Goal: Locate item on page: Find specific information or element within the current view

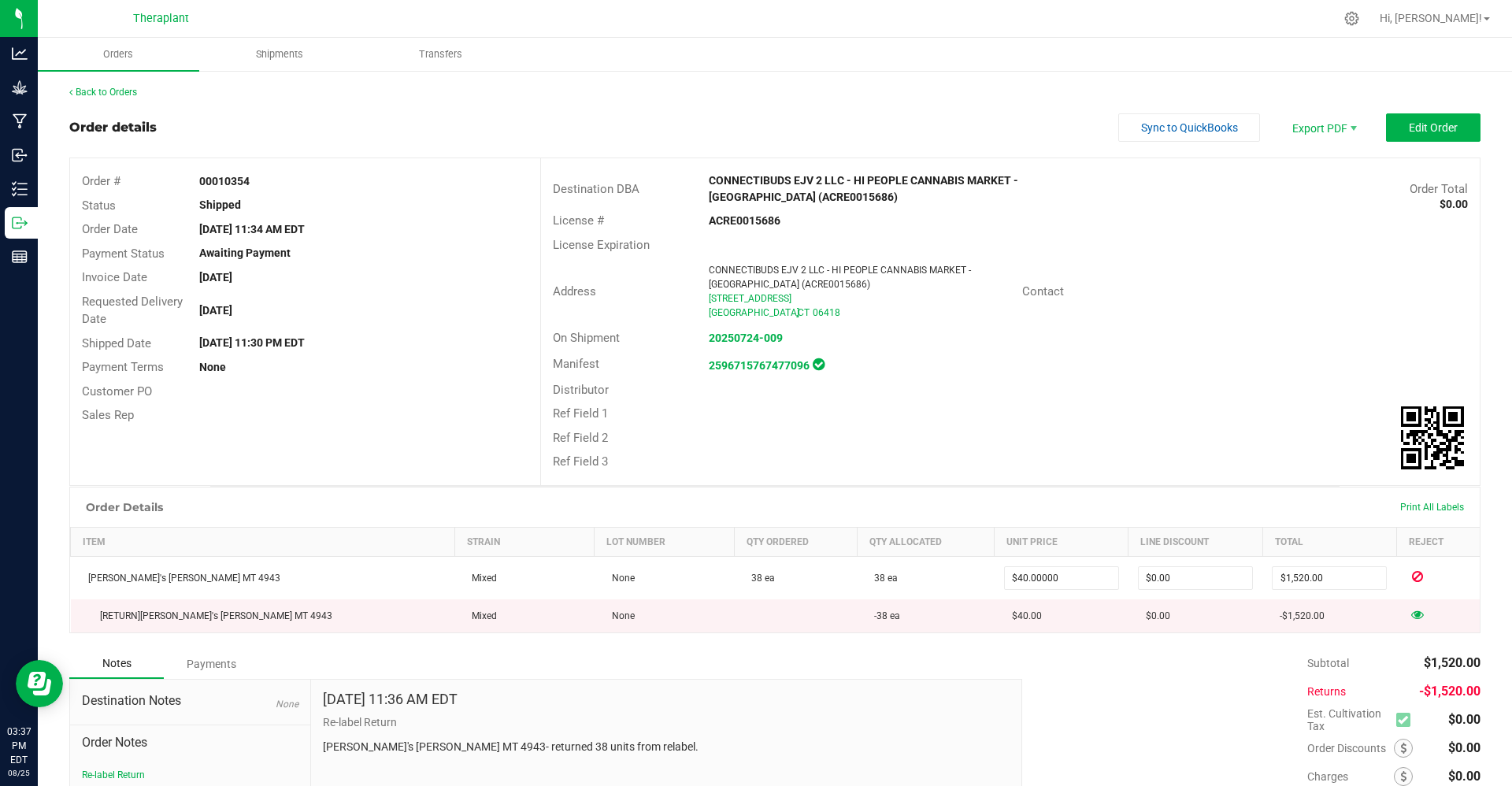
scroll to position [122, 0]
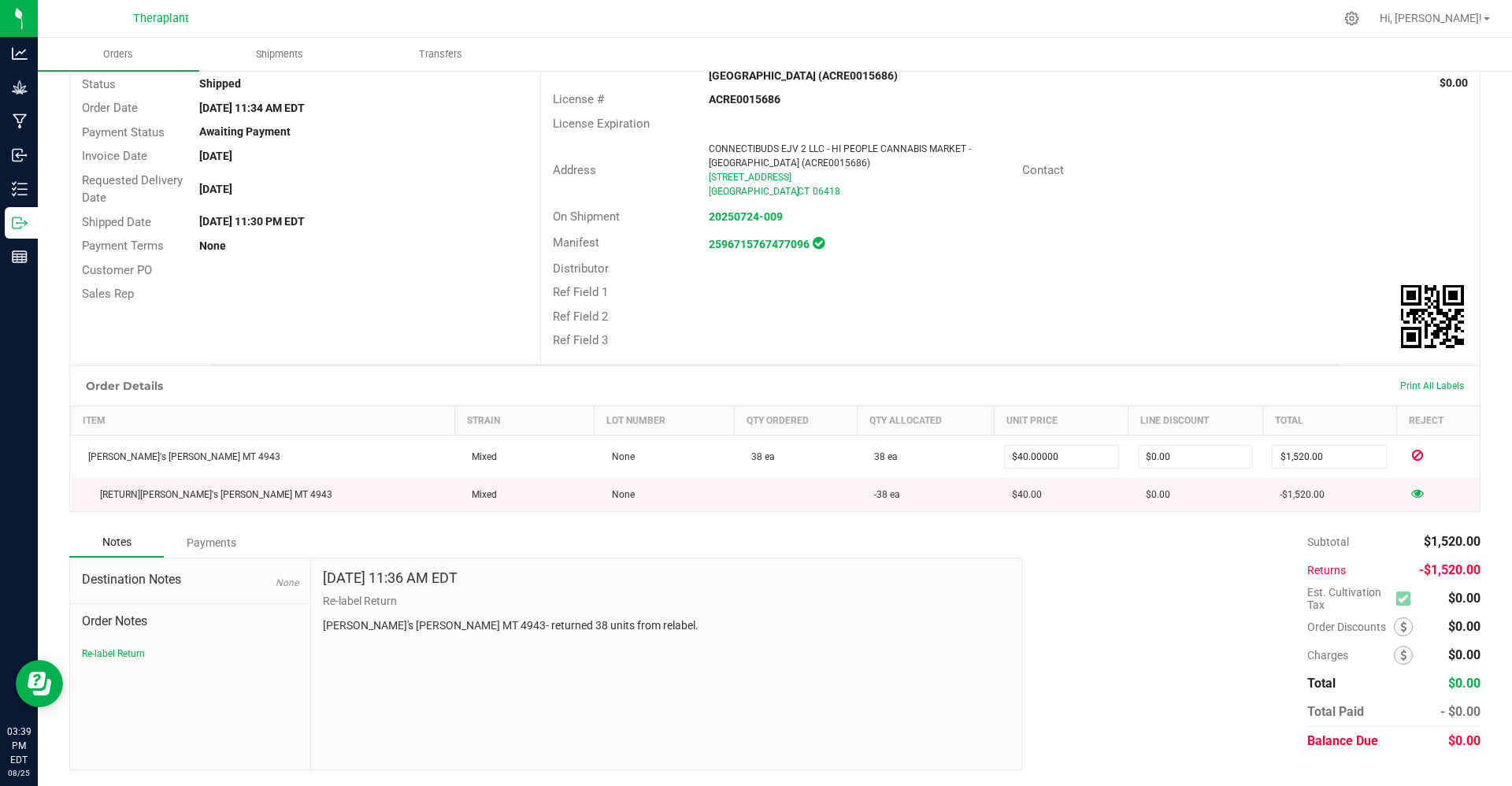
click at [934, 105] on div "ACRE0015686" at bounding box center [853, 100] width 313 height 16
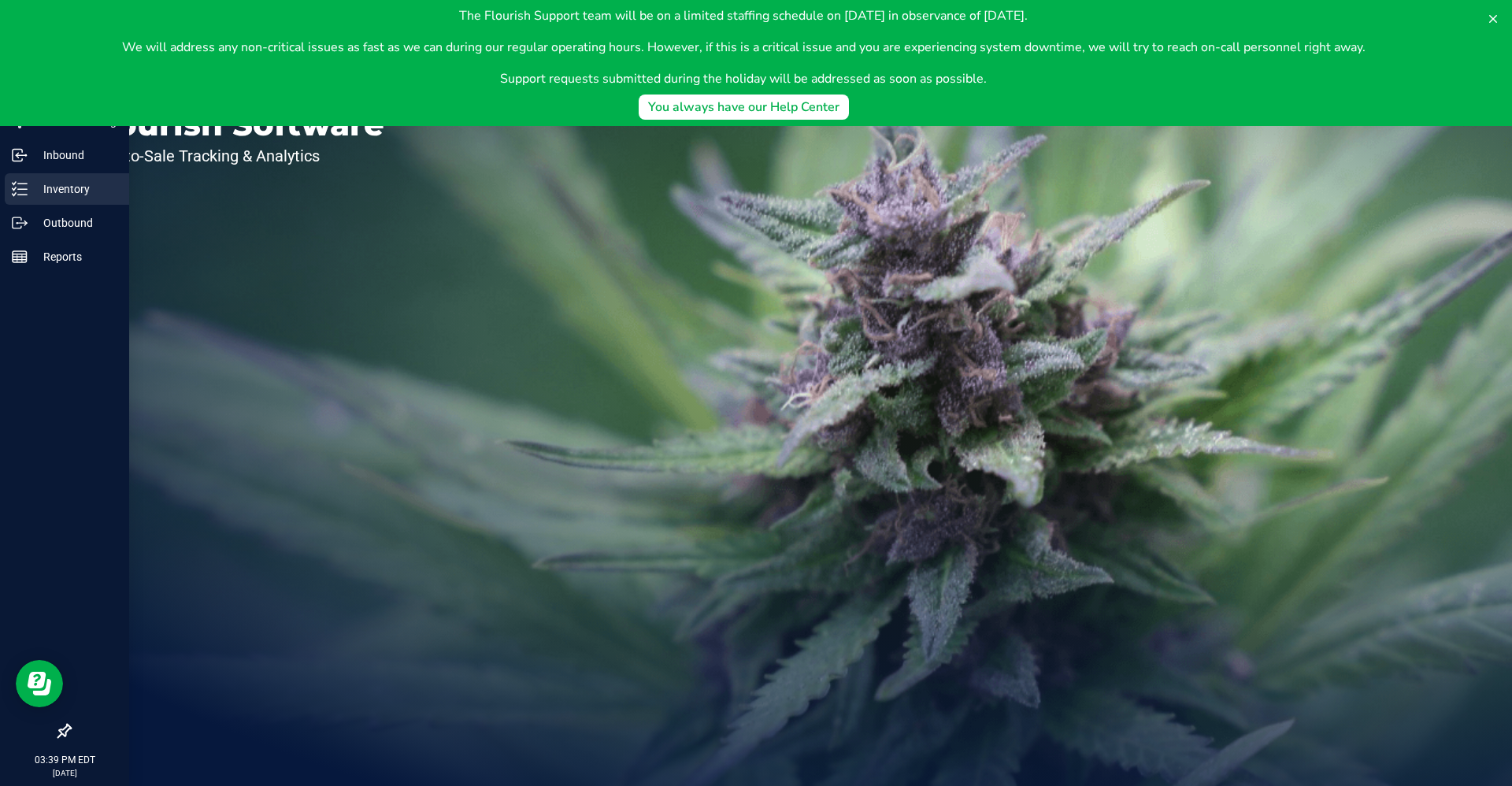
click at [28, 182] on p "Inventory" at bounding box center [75, 188] width 95 height 19
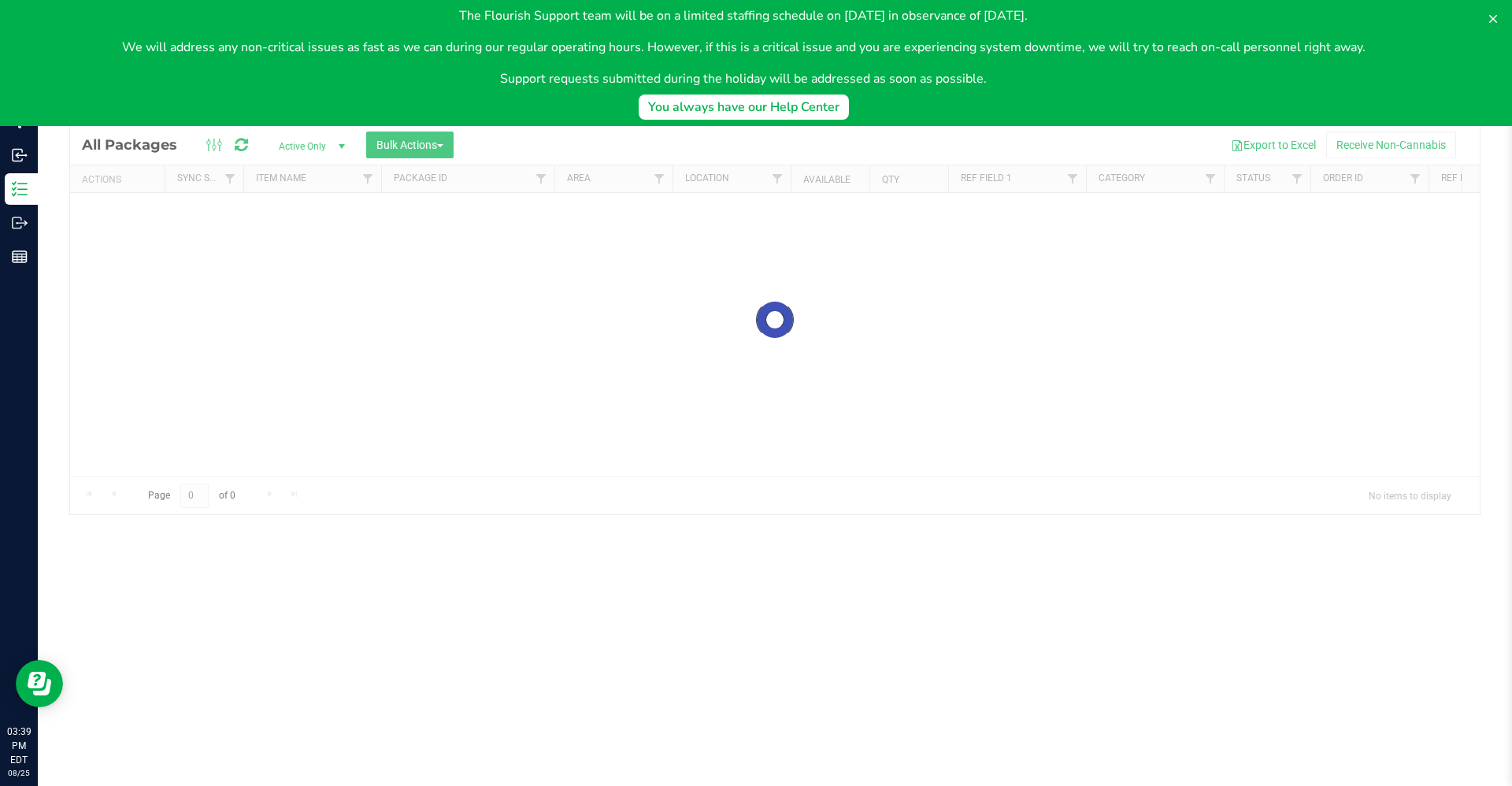
click at [204, 104] on body "The Flourish Support team will be on a limited staffing schedule on September 1…" at bounding box center [756, 62] width 1512 height 126
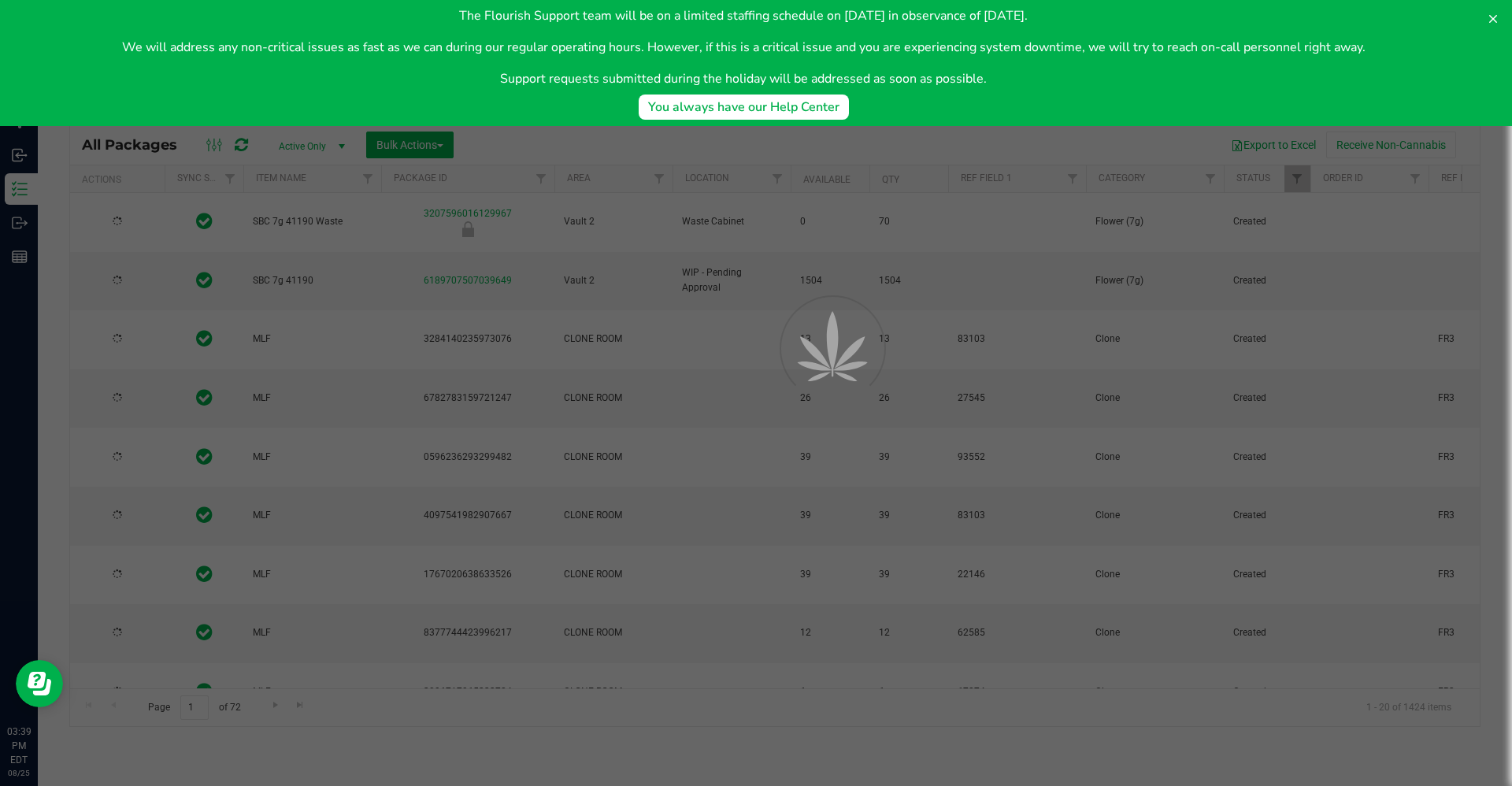
click at [212, 96] on body "The Flourish Support team will be on a limited staffing schedule on September 1…" at bounding box center [756, 62] width 1512 height 126
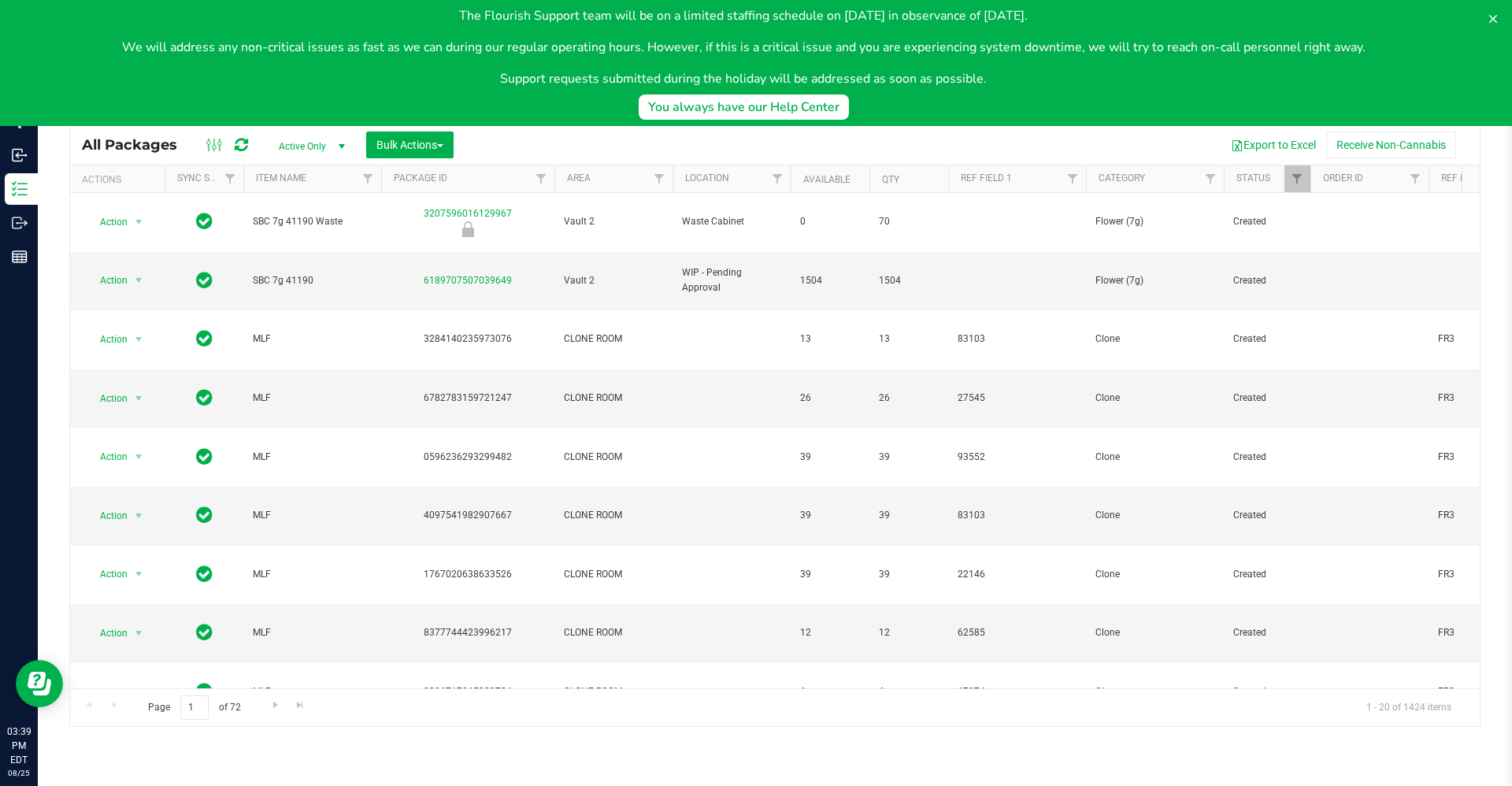
click at [211, 102] on body "The Flourish Support team will be on a limited staffing schedule on September 1…" at bounding box center [756, 62] width 1512 height 126
click at [1496, 27] on button at bounding box center [1493, 19] width 25 height 25
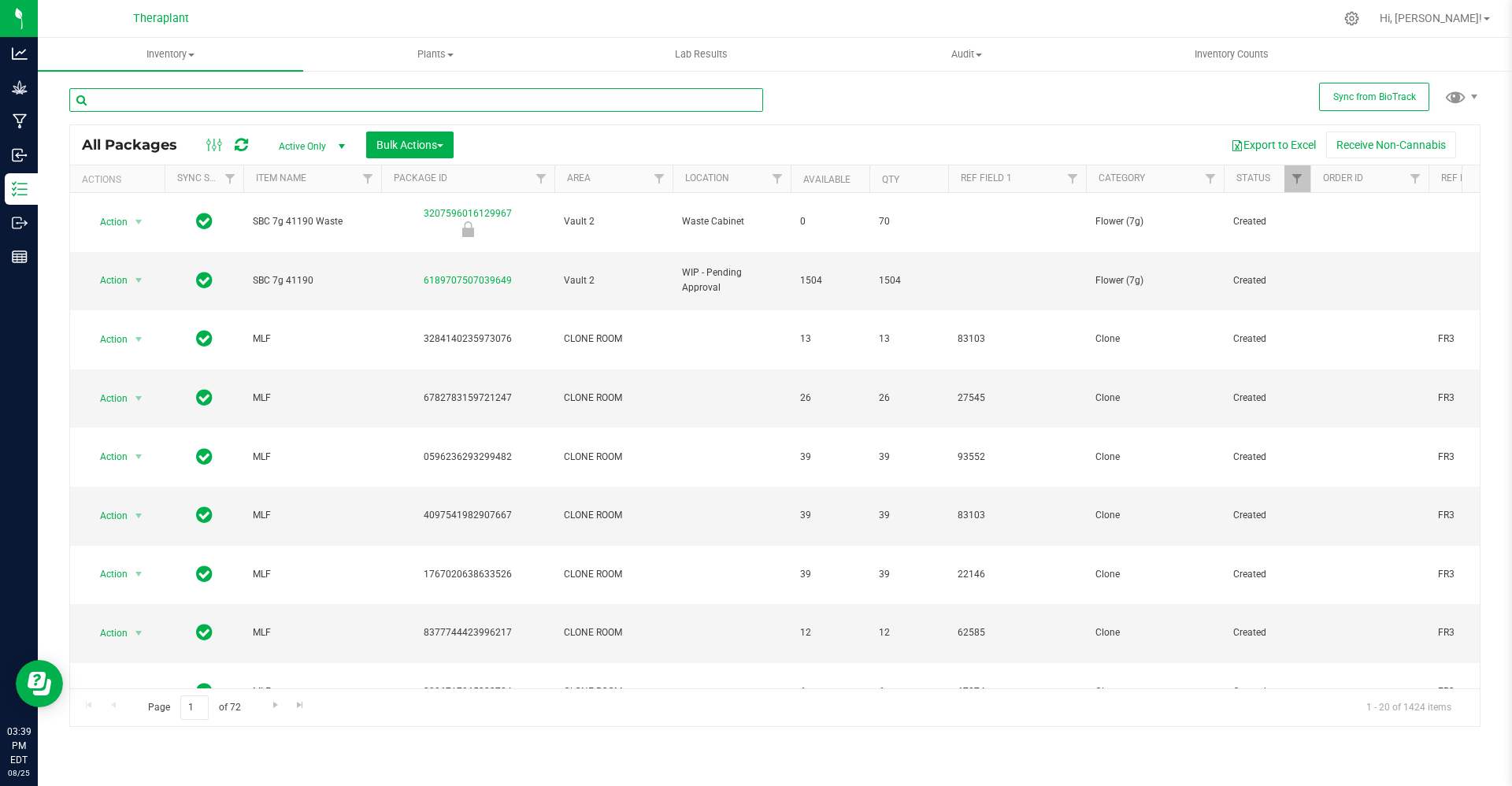
click at [553, 97] on input "text" at bounding box center [415, 100] width 694 height 24
paste input "ICC-25-FR9H1-FLOWER LOT"
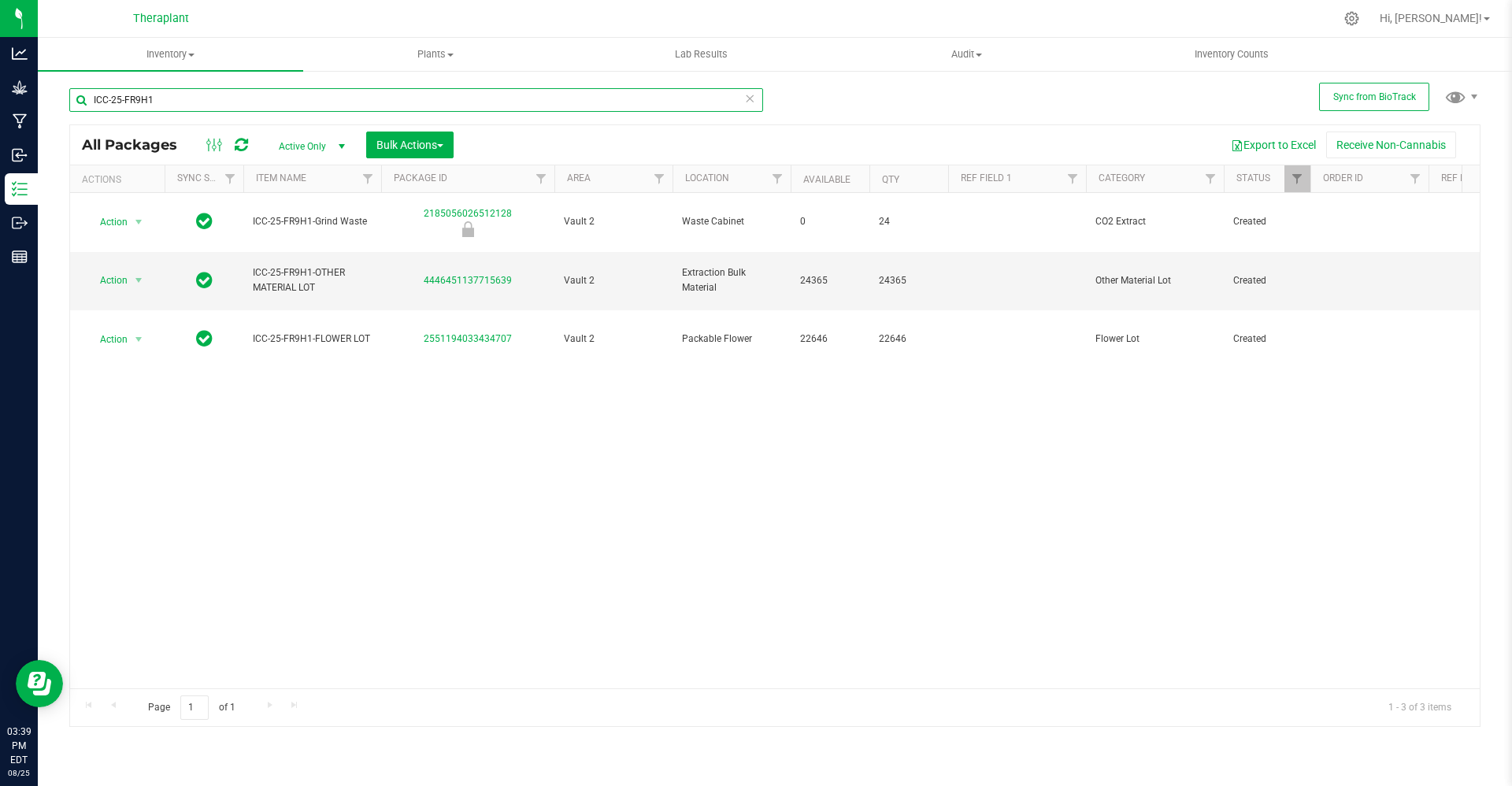
type input "ICC-25-FR9H1"
click at [1055, 90] on div "ICC-25-FR9H1 All Packages Active Only Active Only Lab Samples Locked All Extern…" at bounding box center [775, 400] width 1411 height 654
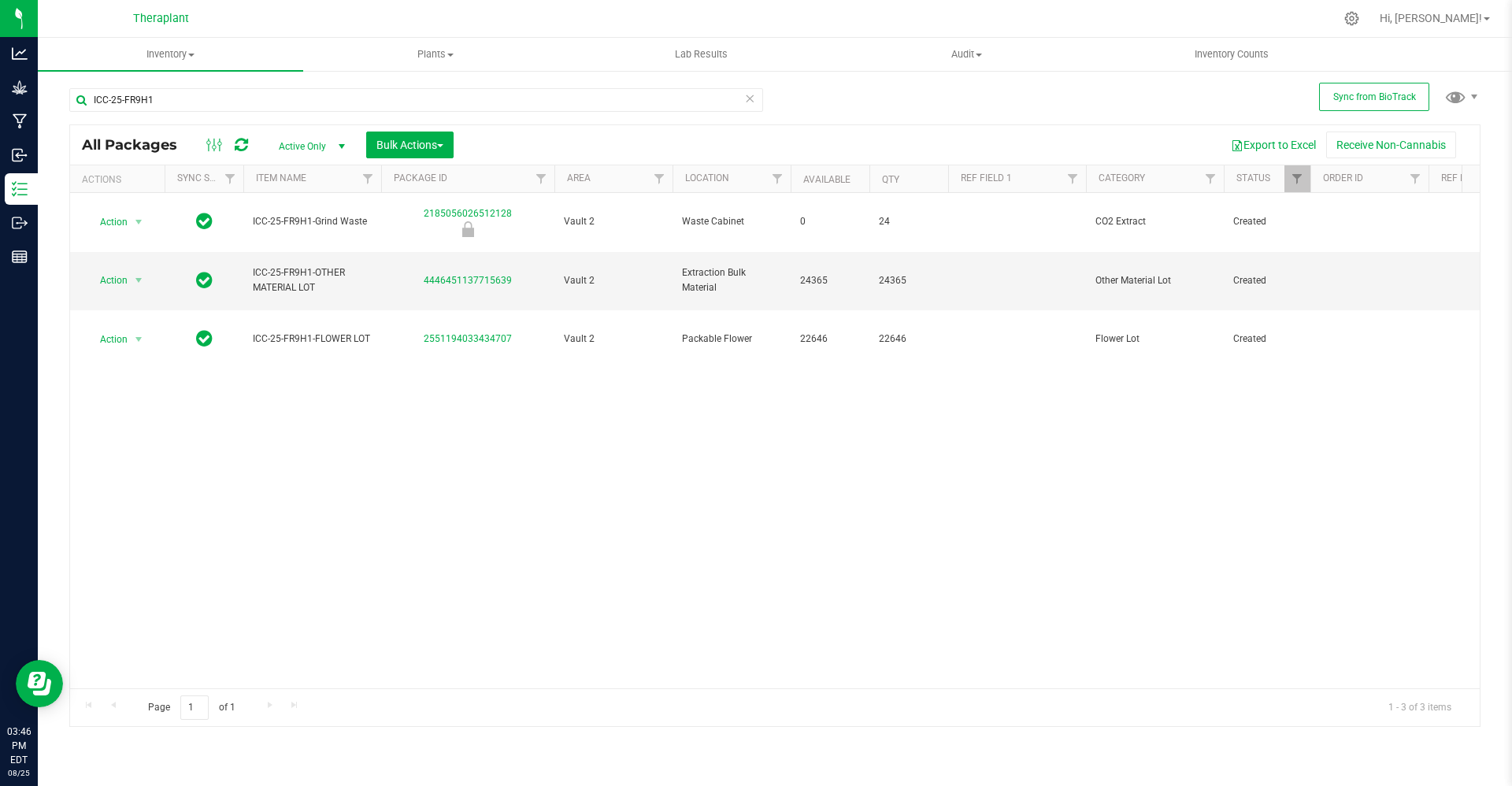
click at [1055, 90] on div "ICC-25-FR9H1 All Packages Active Only Active Only Lab Samples Locked All Extern…" at bounding box center [775, 400] width 1411 height 654
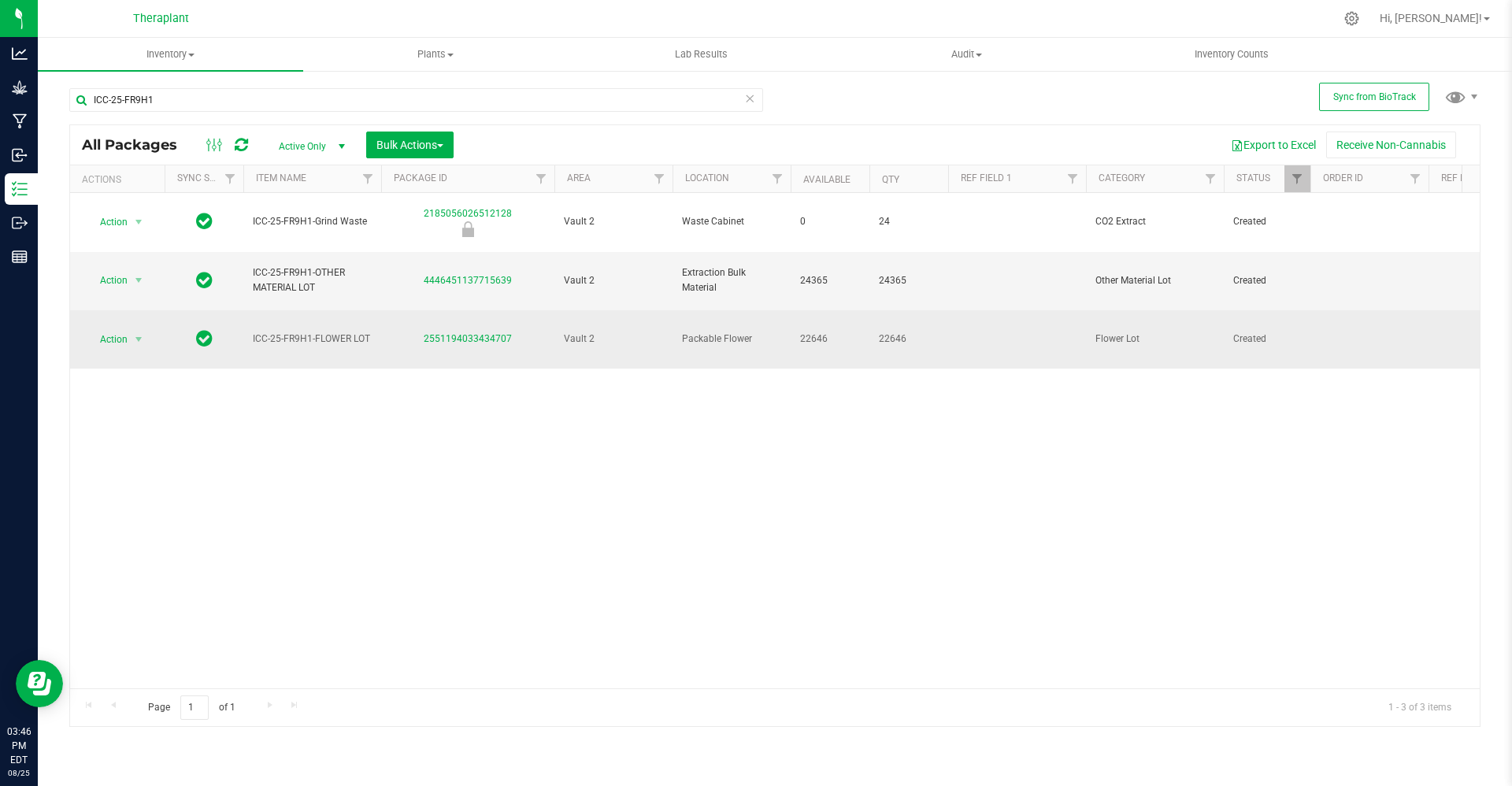
click at [277, 332] on span "ICC-25-FR9H1-FLOWER LOT" at bounding box center [312, 339] width 119 height 15
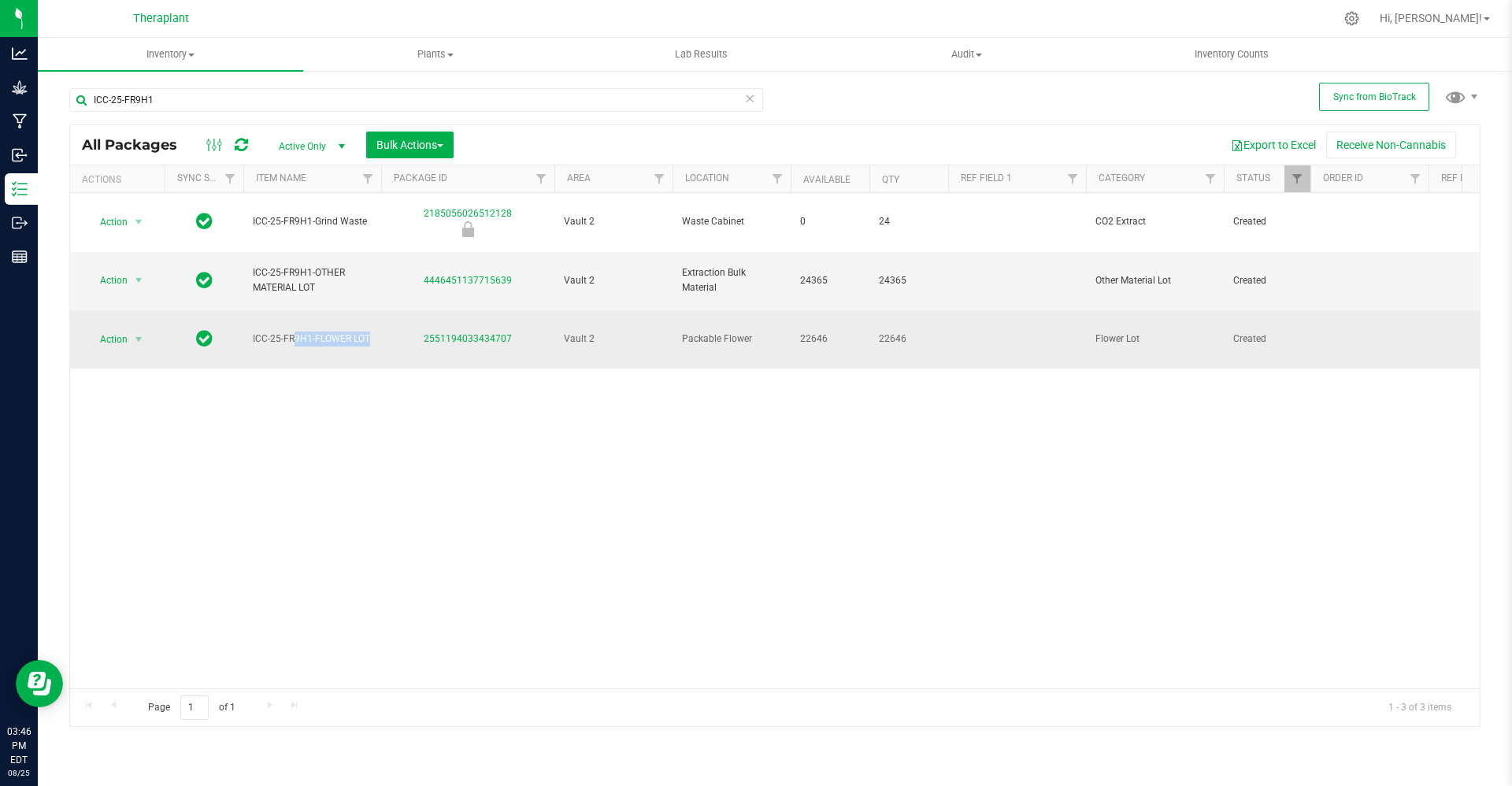
click at [277, 332] on span "ICC-25-FR9H1-FLOWER LOT" at bounding box center [312, 339] width 119 height 15
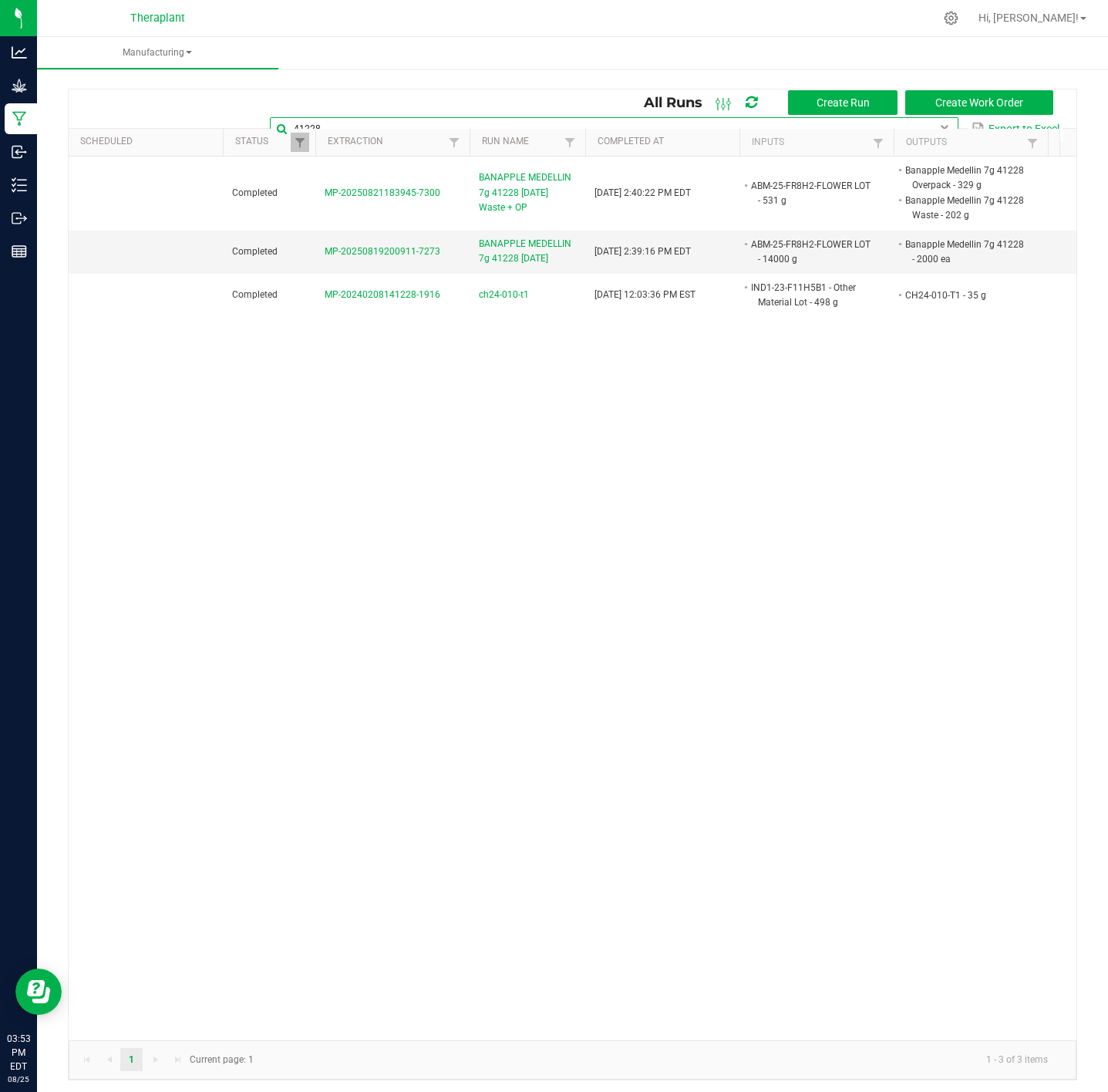
drag, startPoint x: 334, startPoint y: 127, endPoint x: 146, endPoint y: 149, distance: 189.3
click at [146, 149] on kendo-grid "All Runs Create Run Create Work Order 41228 Export to Excel Scheduled Status Ex…" at bounding box center [572, 585] width 1010 height 992
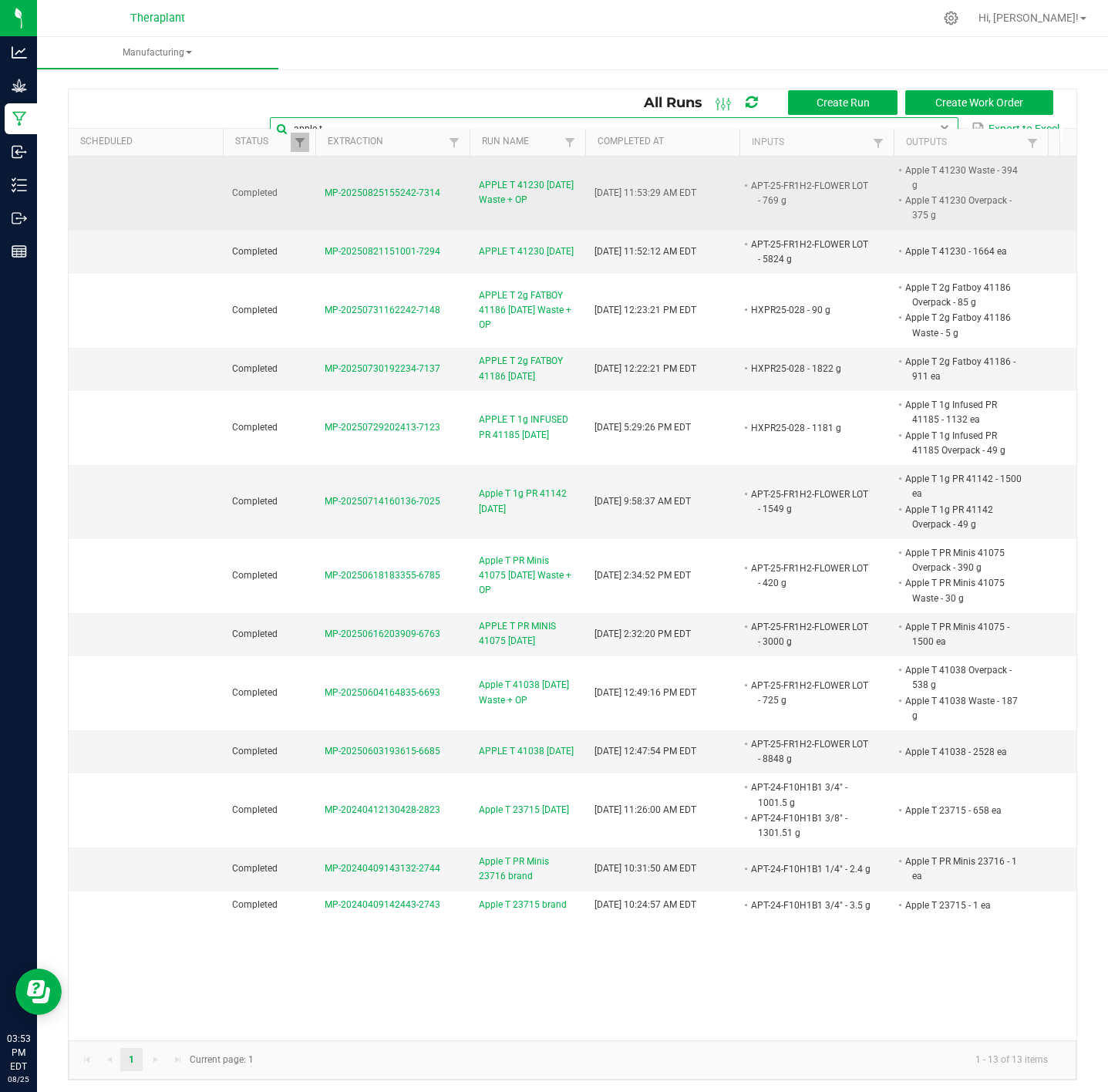
type input "apple t"
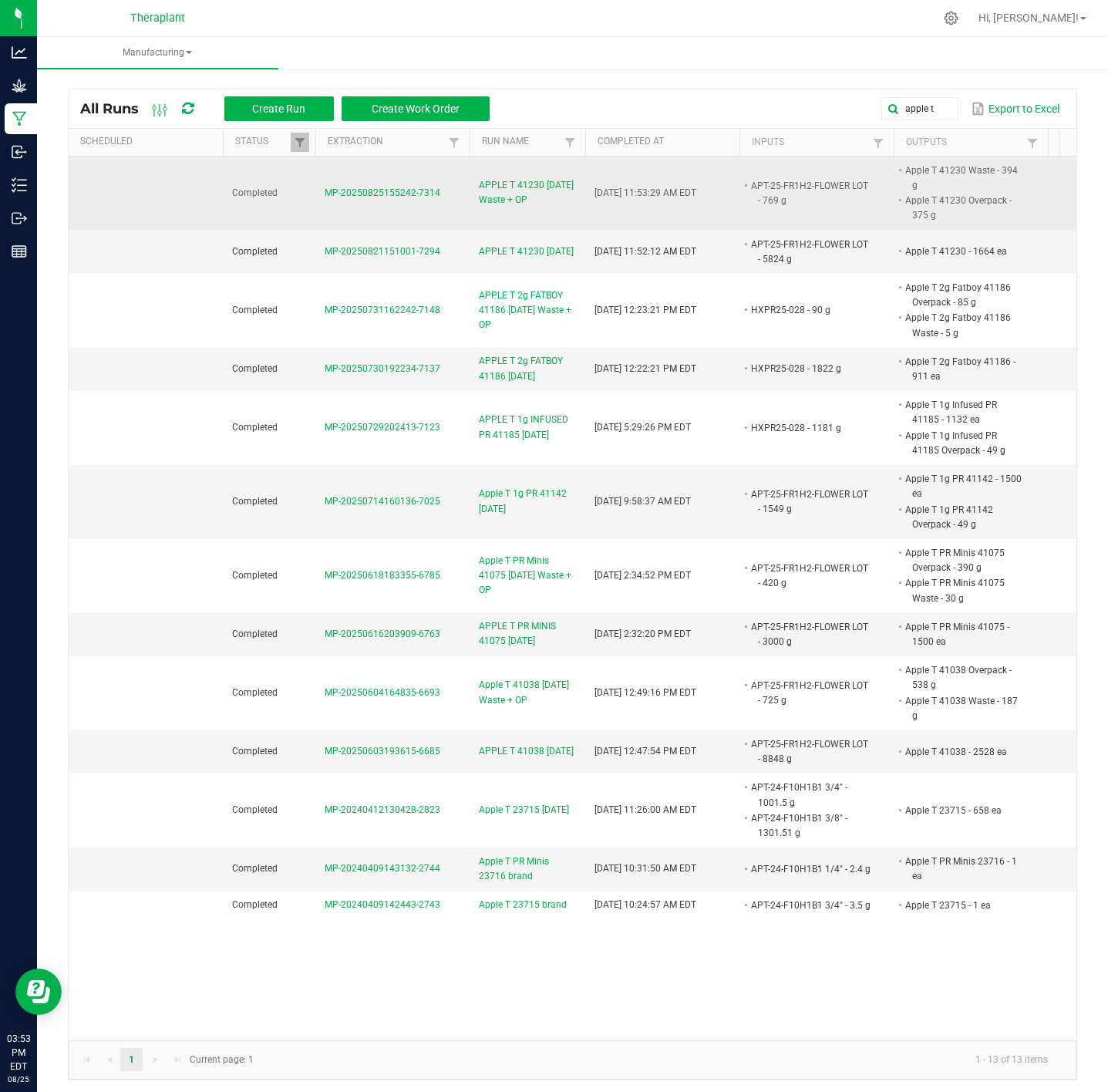
click at [495, 178] on span "APPLE T 41230 08/21/25 Waste + OP" at bounding box center [527, 192] width 97 height 29
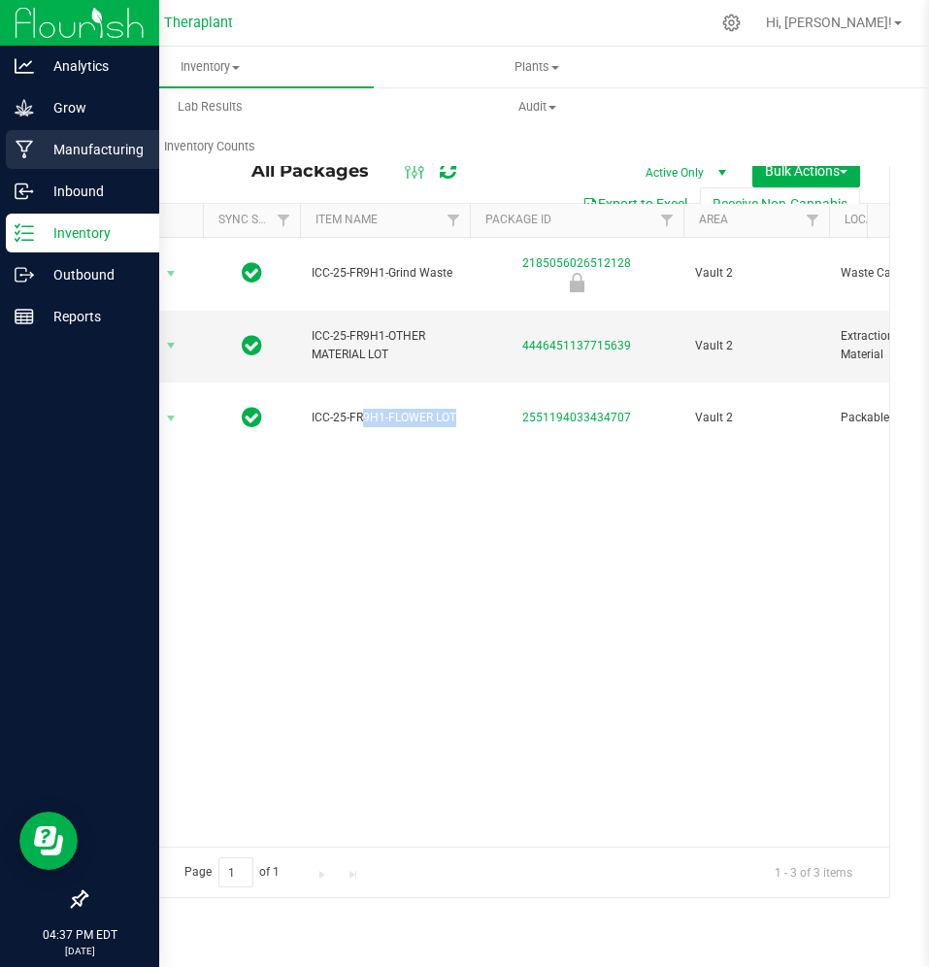
click at [53, 151] on p "Manufacturing" at bounding box center [92, 149] width 117 height 23
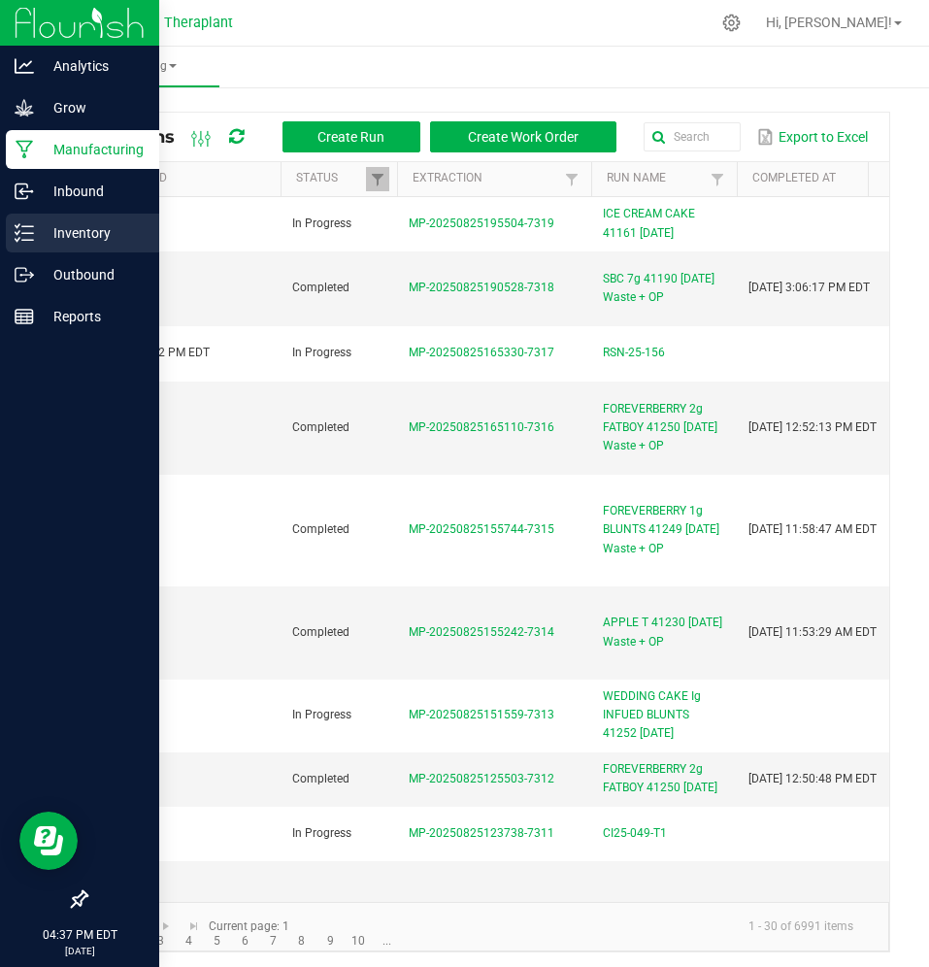
click at [73, 250] on div "Inventory" at bounding box center [82, 233] width 153 height 39
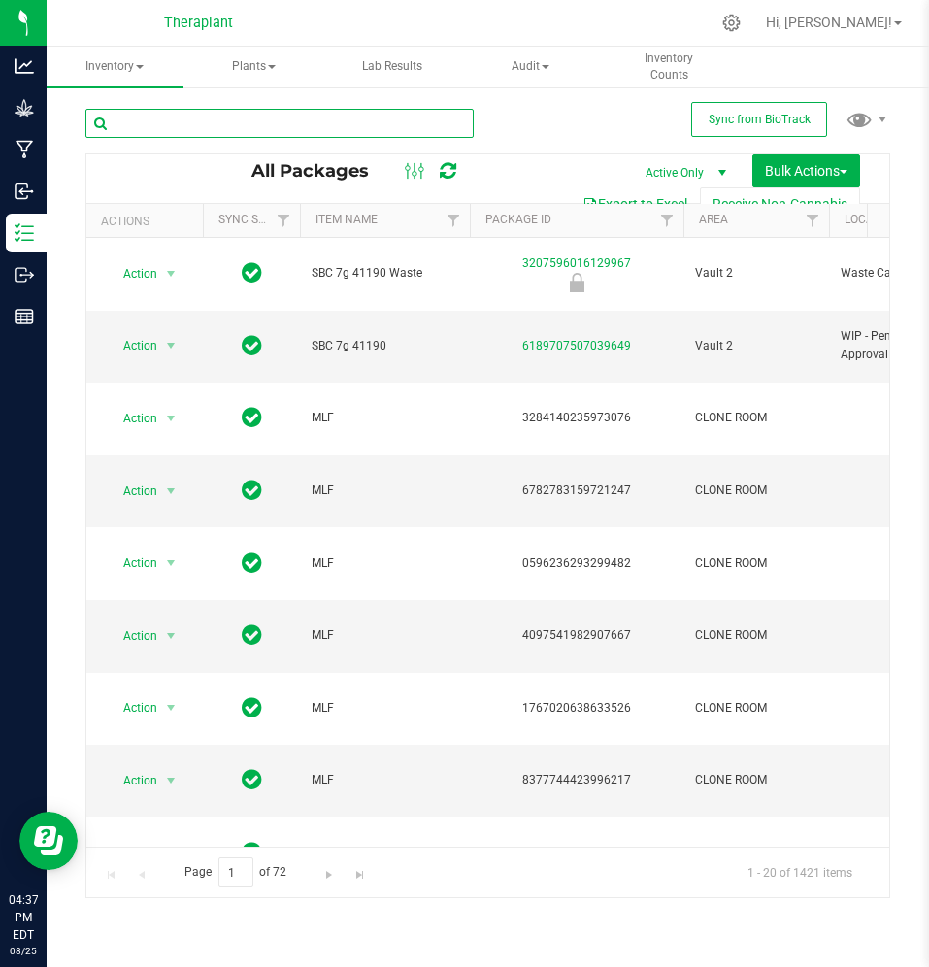
click at [319, 125] on input "text" at bounding box center [279, 123] width 388 height 29
paste input "HCRU25-003"
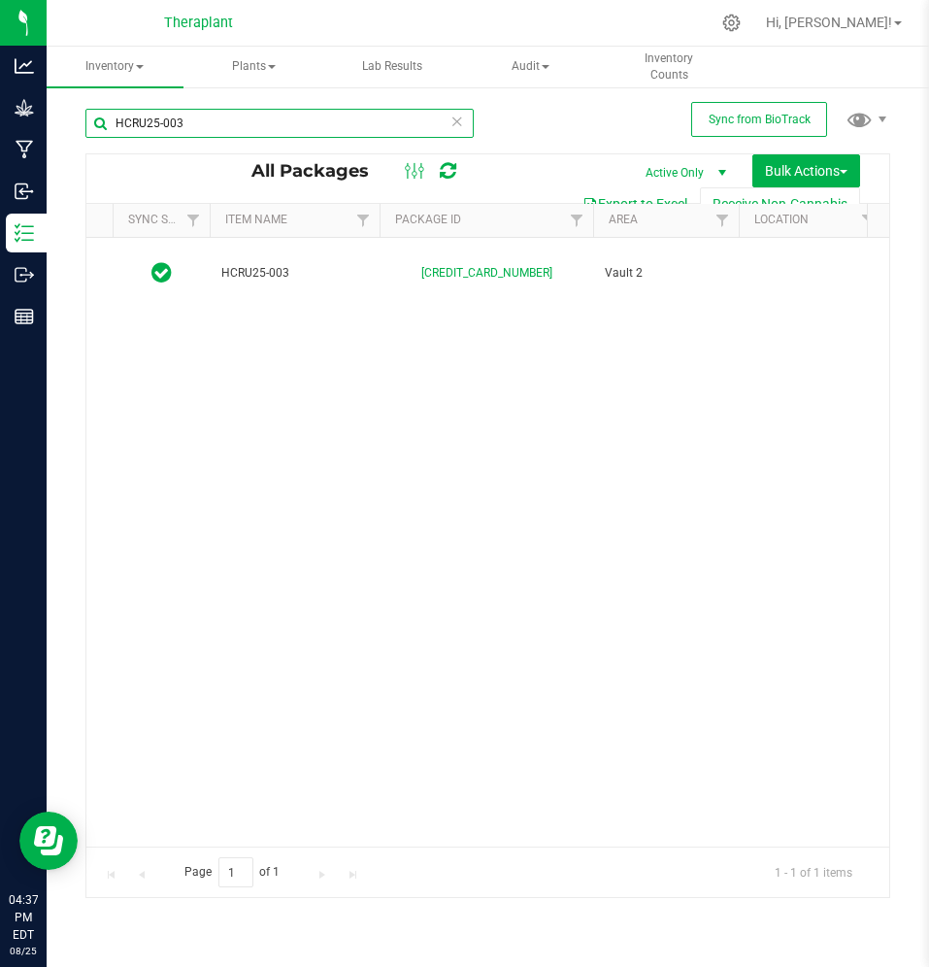
scroll to position [0, 92]
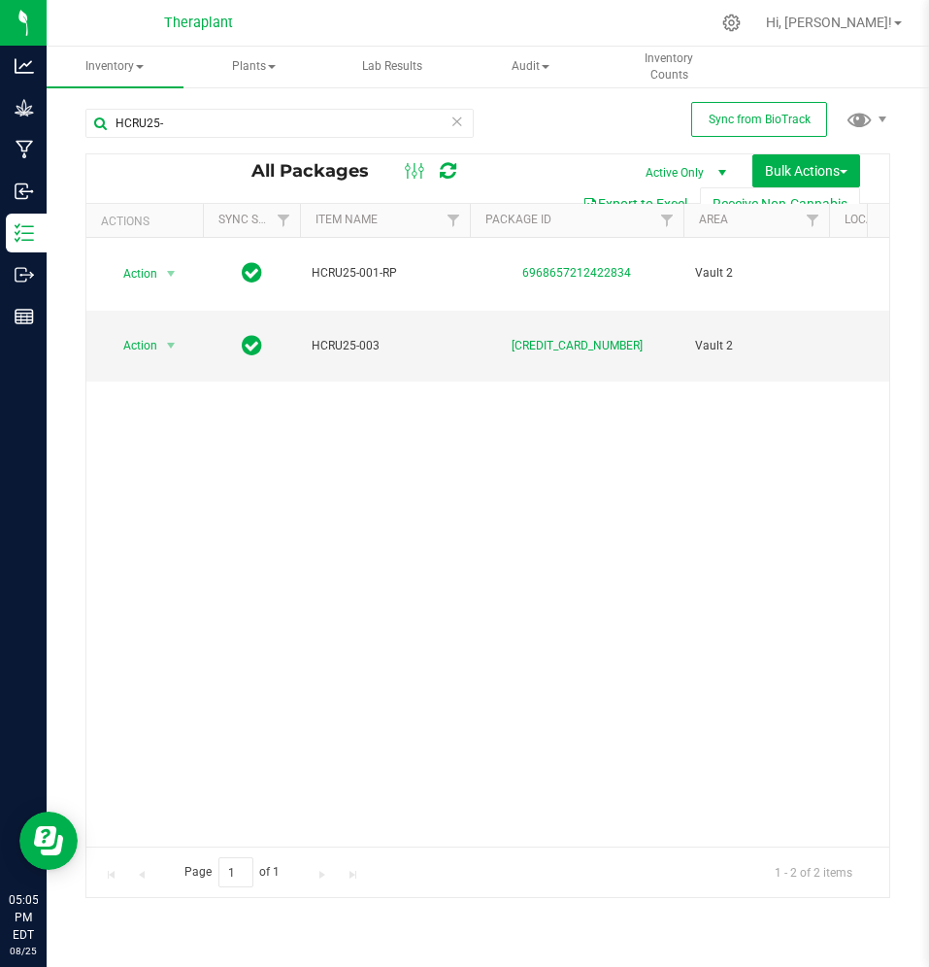
click at [268, 138] on div "HCRU25-" at bounding box center [279, 131] width 388 height 45
click at [268, 133] on input "HCRU25-" at bounding box center [279, 123] width 388 height 29
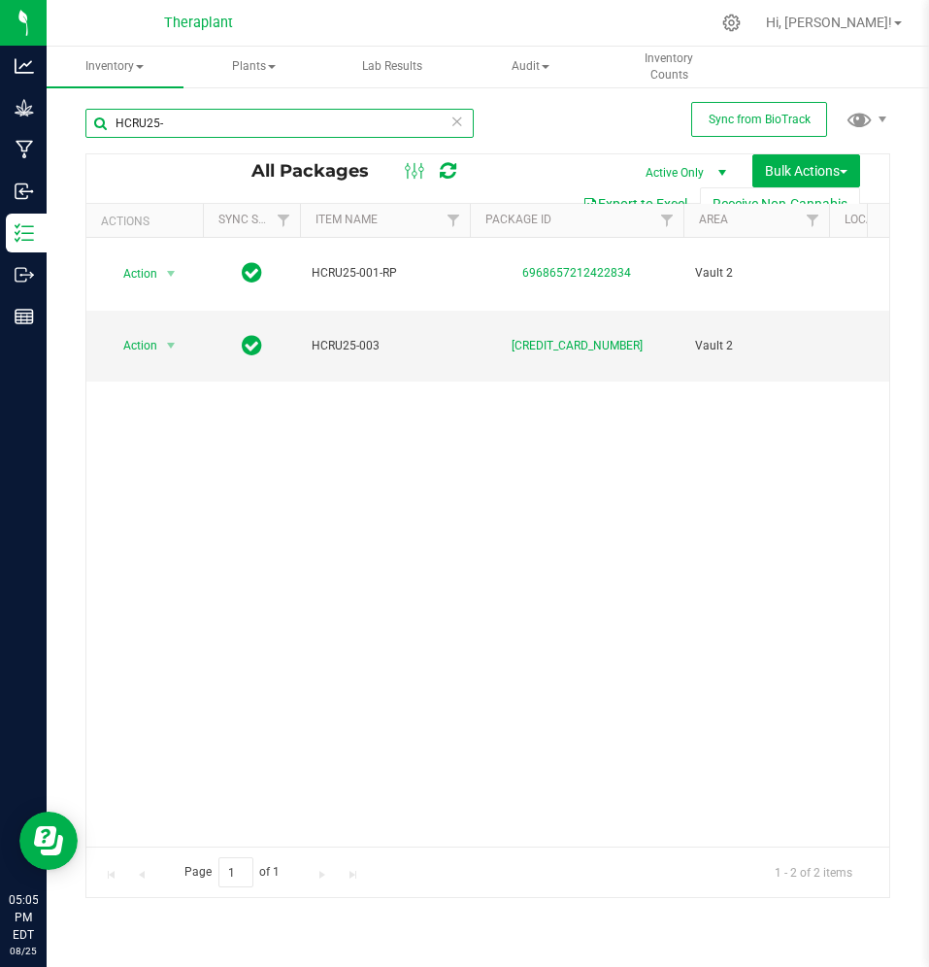
paste input "ABM-25-FR6H1-FLOWER LOT"
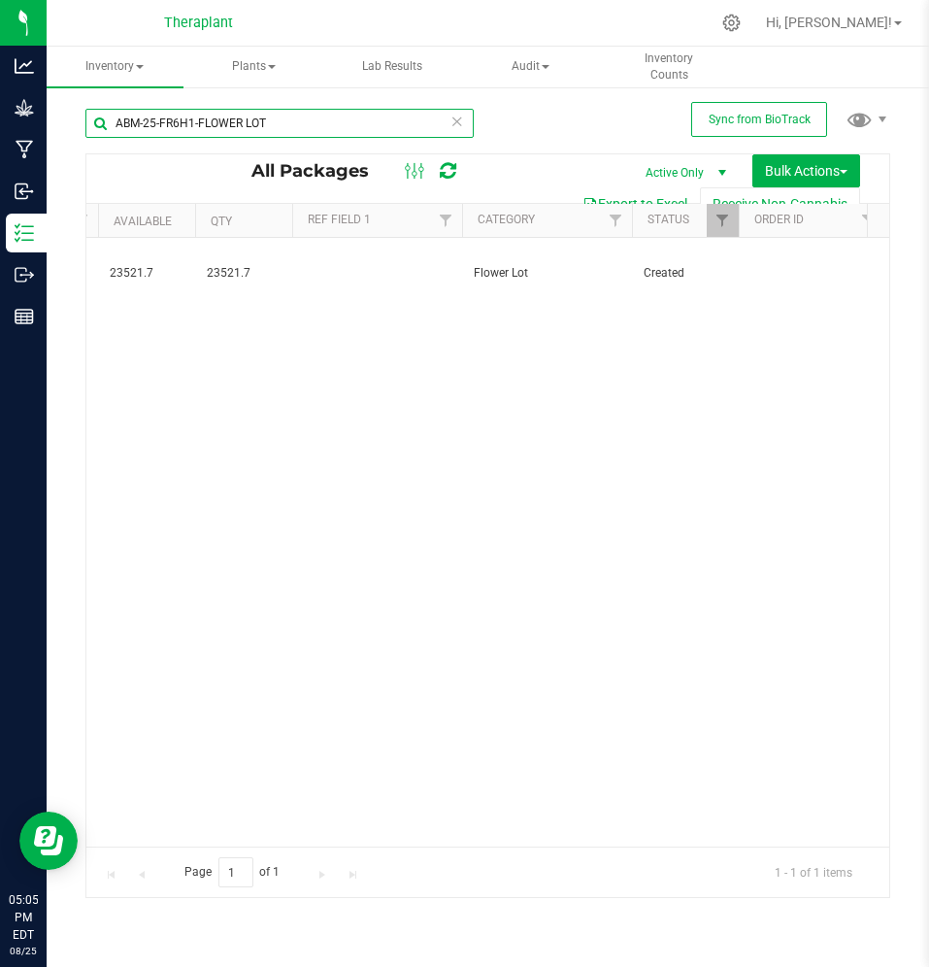
scroll to position [0, 879]
type input "ABM-25-FR6H1-FLOWER LOT"
